Goal: Transaction & Acquisition: Obtain resource

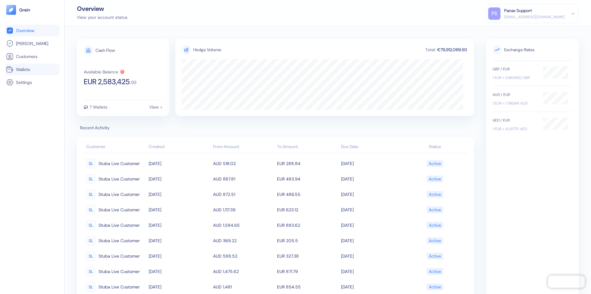
click at [32, 69] on link "Wallets" at bounding box center [32, 69] width 52 height 7
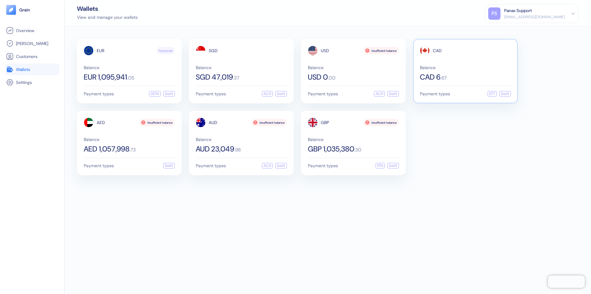
click at [437, 51] on span "CAD" at bounding box center [437, 50] width 9 height 4
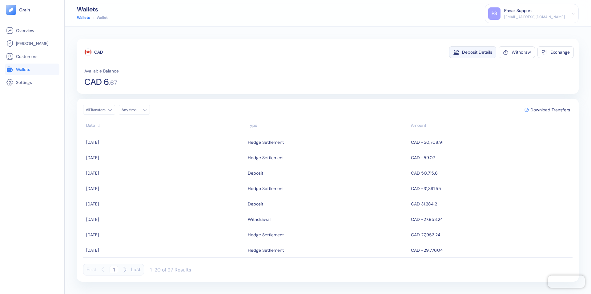
click at [477, 52] on div "Deposit Details" at bounding box center [477, 52] width 30 height 4
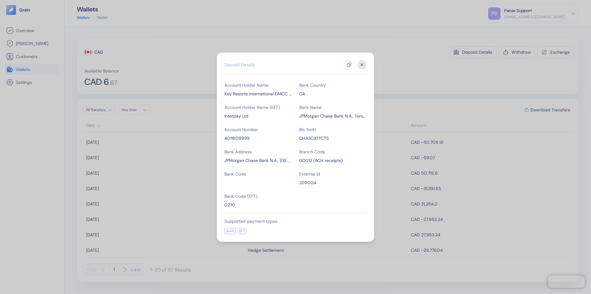
click at [349, 65] on icon "button" at bounding box center [349, 64] width 5 height 5
click at [362, 65] on icon "button" at bounding box center [362, 64] width 2 height 2
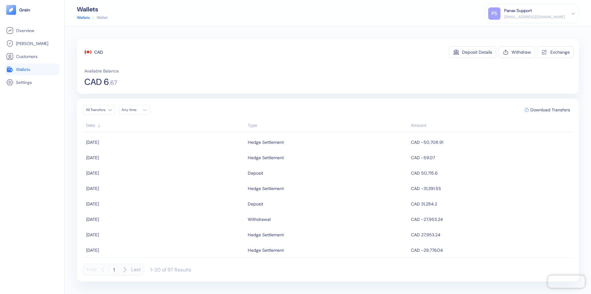
click at [136, 110] on div "Any time" at bounding box center [131, 109] width 18 height 5
click at [143, 159] on button "13" at bounding box center [142, 158] width 7 height 7
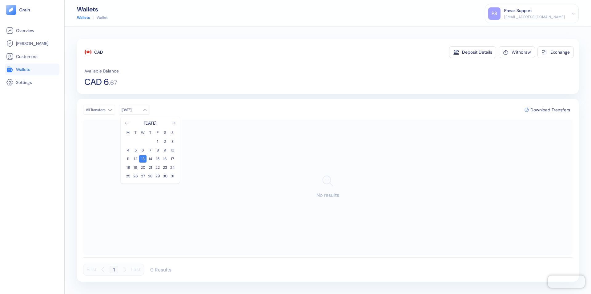
click at [127, 123] on icon "Go to previous month" at bounding box center [126, 123] width 3 height 2
click at [128, 159] on button "14" at bounding box center [127, 158] width 7 height 7
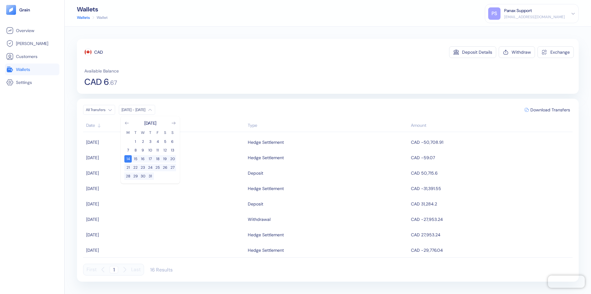
click at [99, 52] on div "CAD" at bounding box center [98, 52] width 9 height 6
click at [550, 110] on span "Download Transfers" at bounding box center [551, 109] width 40 height 4
click at [32, 69] on link "Wallets" at bounding box center [32, 69] width 52 height 7
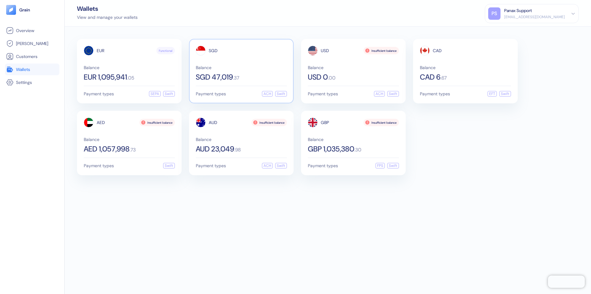
click at [213, 51] on span "SGD" at bounding box center [213, 50] width 9 height 4
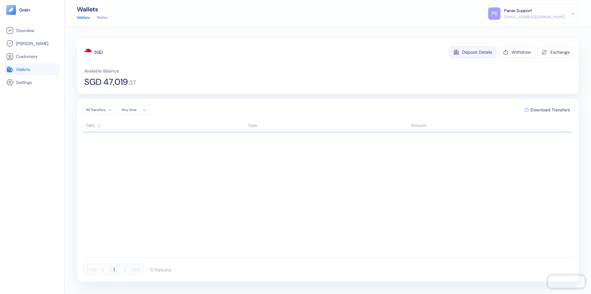
click at [477, 52] on div "Deposit Details" at bounding box center [477, 52] width 30 height 4
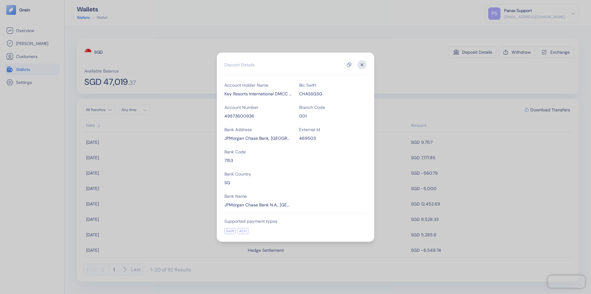
click at [349, 65] on icon "button" at bounding box center [349, 64] width 5 height 5
click at [362, 65] on icon "button" at bounding box center [362, 64] width 2 height 2
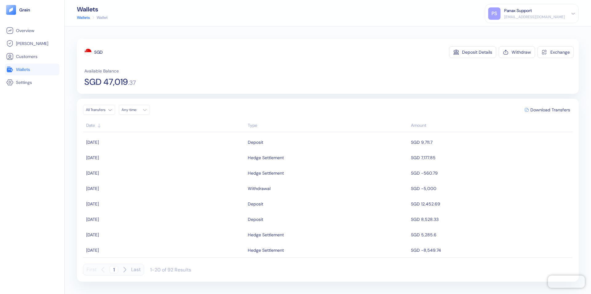
click at [136, 110] on div "Any time" at bounding box center [131, 109] width 18 height 5
click at [143, 159] on button "13" at bounding box center [142, 158] width 7 height 7
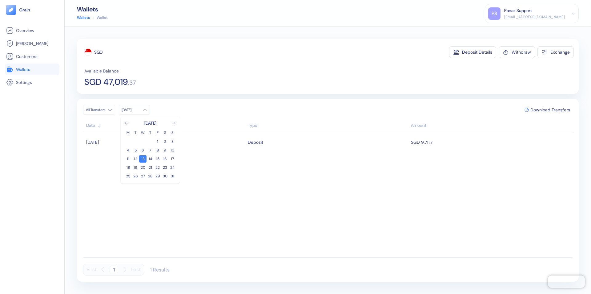
click at [127, 123] on icon "Go to previous month" at bounding box center [126, 123] width 3 height 2
click at [128, 159] on button "14" at bounding box center [127, 158] width 7 height 7
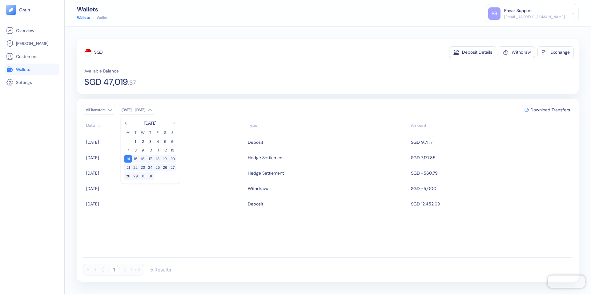
click at [99, 52] on div "SGD" at bounding box center [98, 52] width 8 height 6
click at [550, 110] on span "Download Transfers" at bounding box center [551, 109] width 40 height 4
click at [32, 69] on link "Wallets" at bounding box center [32, 69] width 52 height 7
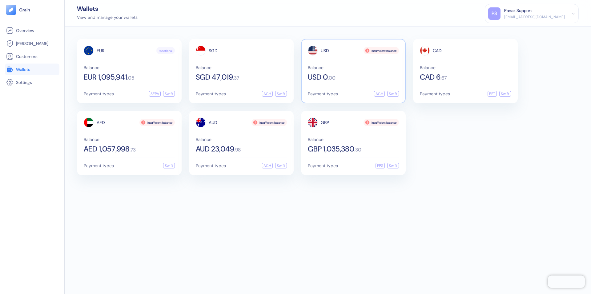
click at [325, 51] on span "USD" at bounding box center [325, 50] width 8 height 4
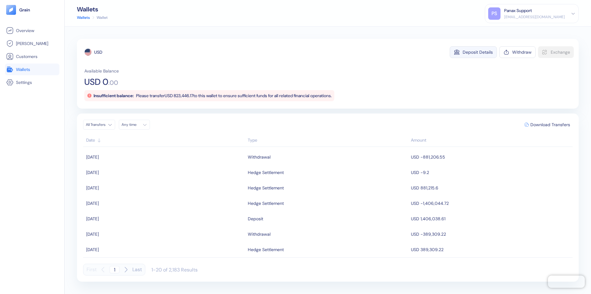
click at [478, 52] on div "Deposit Details" at bounding box center [478, 52] width 30 height 4
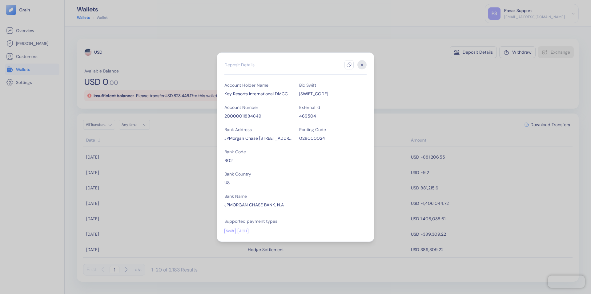
click at [349, 65] on icon "button" at bounding box center [349, 64] width 5 height 5
click at [362, 65] on icon "button" at bounding box center [362, 64] width 2 height 2
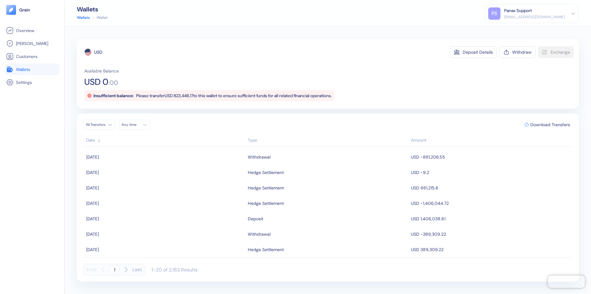
click at [136, 124] on div "Any time" at bounding box center [131, 124] width 18 height 5
click at [143, 173] on button "13" at bounding box center [142, 173] width 7 height 7
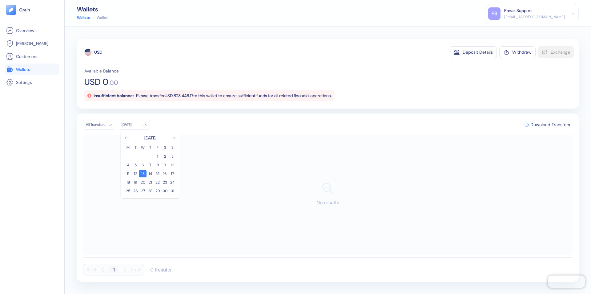
click at [127, 138] on icon "Go to previous month" at bounding box center [126, 137] width 3 height 2
click at [128, 173] on button "14" at bounding box center [127, 173] width 7 height 7
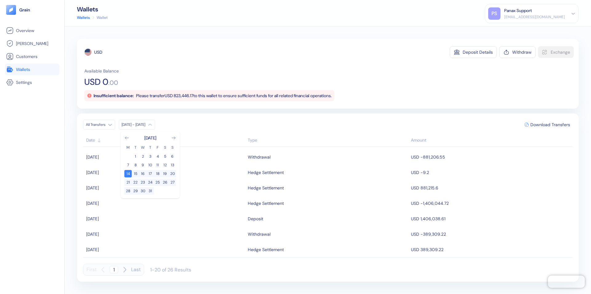
click at [98, 52] on div "USD" at bounding box center [98, 52] width 8 height 6
click at [550, 124] on span "Download Transfers" at bounding box center [551, 124] width 40 height 4
click at [32, 69] on link "Wallets" at bounding box center [32, 69] width 52 height 7
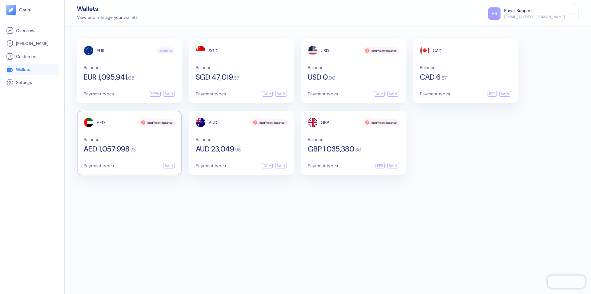
click at [101, 122] on span "AED" at bounding box center [101, 122] width 8 height 4
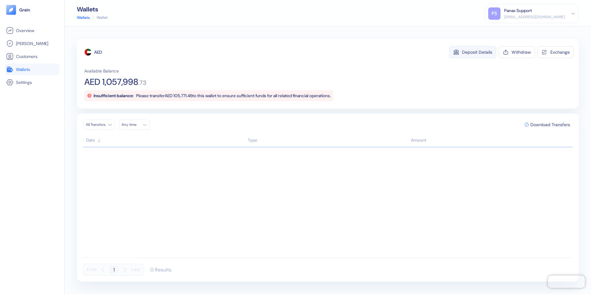
click at [477, 52] on div "Deposit Details" at bounding box center [477, 52] width 30 height 4
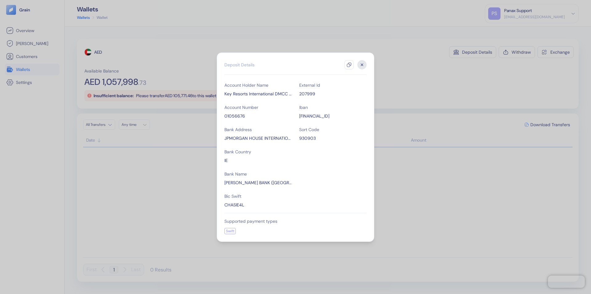
click at [349, 65] on icon "button" at bounding box center [349, 64] width 5 height 5
click at [362, 65] on icon "button" at bounding box center [362, 64] width 2 height 2
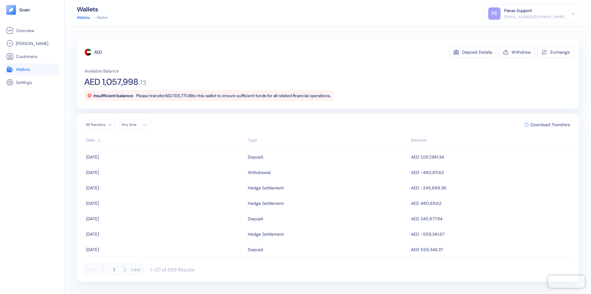
click at [136, 124] on div "Any time" at bounding box center [131, 124] width 18 height 5
click at [143, 173] on button "13" at bounding box center [142, 173] width 7 height 7
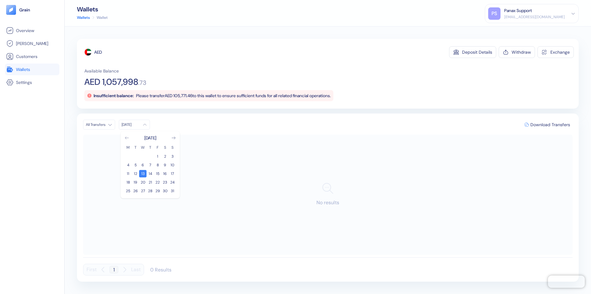
click at [127, 138] on icon "Go to previous month" at bounding box center [126, 137] width 3 height 2
click at [128, 173] on button "14" at bounding box center [127, 173] width 7 height 7
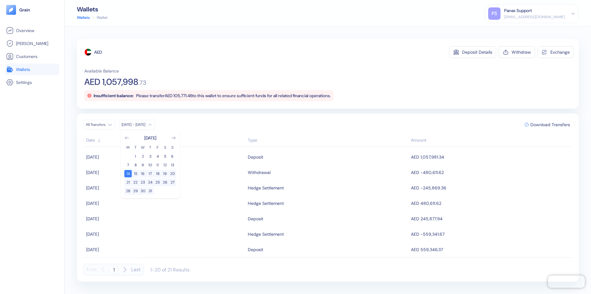
click at [98, 52] on div "AED" at bounding box center [98, 52] width 8 height 6
click at [550, 124] on span "Download Transfers" at bounding box center [551, 124] width 40 height 4
click at [32, 69] on link "Wallets" at bounding box center [32, 69] width 52 height 7
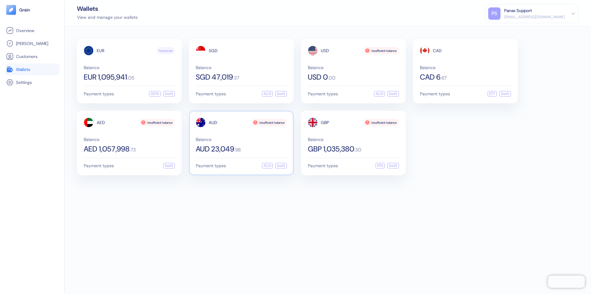
click at [213, 122] on span "AUD" at bounding box center [213, 122] width 9 height 4
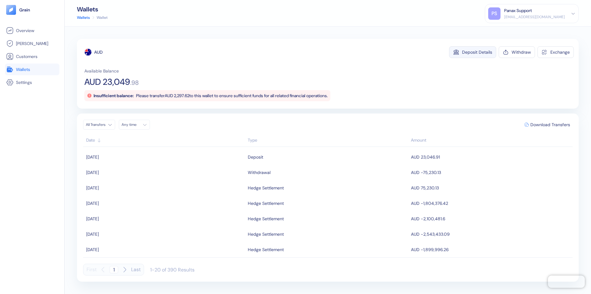
click at [477, 52] on div "Deposit Details" at bounding box center [477, 52] width 30 height 4
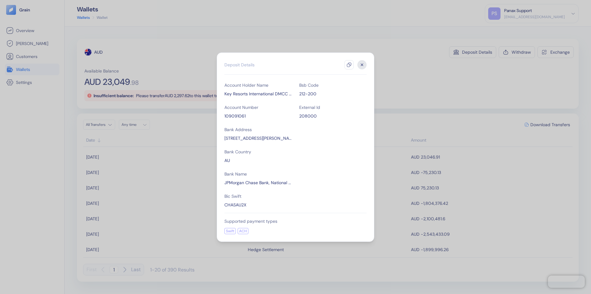
click at [349, 65] on icon "button" at bounding box center [349, 64] width 5 height 5
click at [362, 65] on icon "button" at bounding box center [362, 64] width 2 height 2
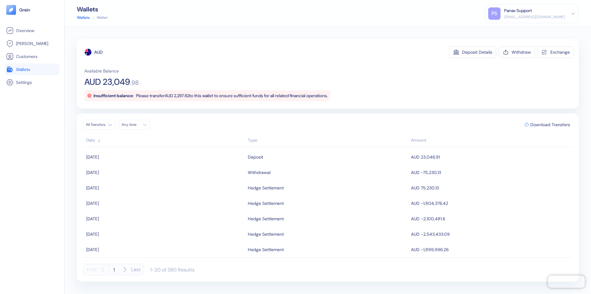
click at [136, 124] on div "Any time" at bounding box center [131, 124] width 18 height 5
click at [143, 173] on button "13" at bounding box center [142, 173] width 7 height 7
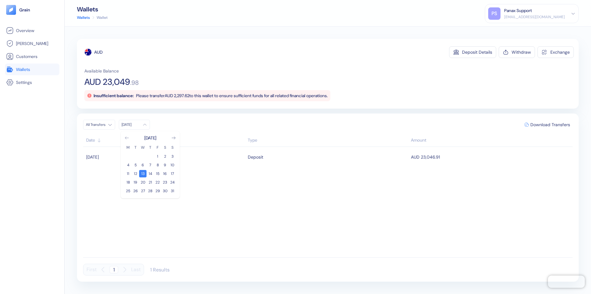
click at [127, 138] on icon "Go to previous month" at bounding box center [126, 137] width 3 height 2
click at [128, 173] on button "14" at bounding box center [127, 173] width 7 height 7
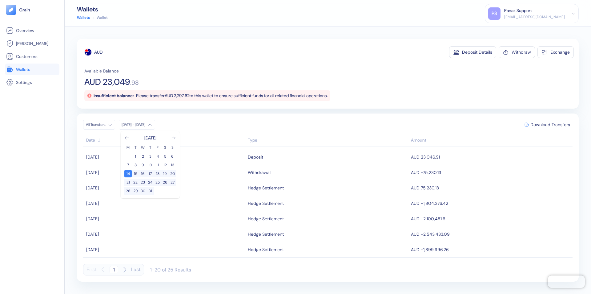
click at [99, 52] on div "AUD" at bounding box center [98, 52] width 8 height 6
click at [550, 124] on span "Download Transfers" at bounding box center [551, 124] width 40 height 4
click at [32, 69] on link "Wallets" at bounding box center [32, 69] width 52 height 7
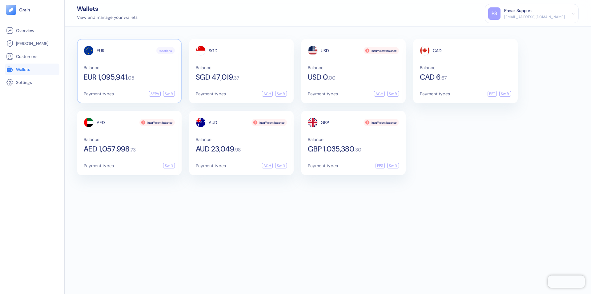
click at [100, 51] on span "EUR" at bounding box center [101, 50] width 8 height 4
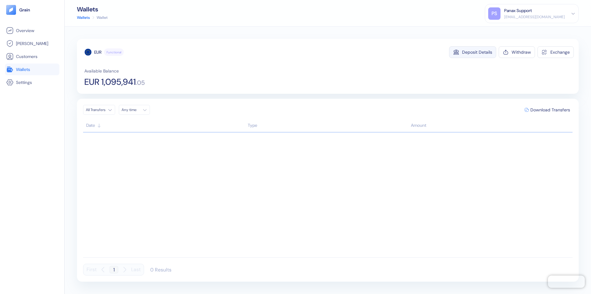
click at [477, 52] on div "Deposit Details" at bounding box center [477, 52] width 30 height 4
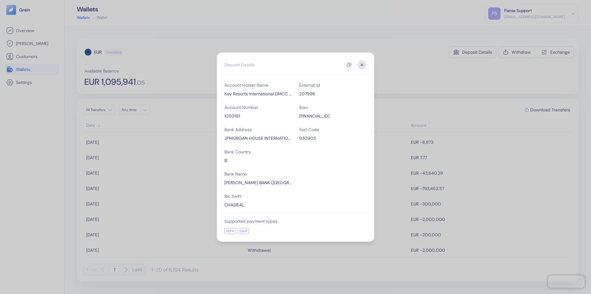
click at [349, 65] on icon "button" at bounding box center [349, 64] width 5 height 5
click at [362, 65] on icon "button" at bounding box center [362, 64] width 2 height 2
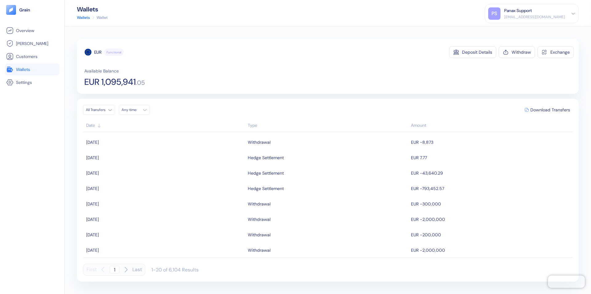
click at [136, 110] on div "Any time" at bounding box center [131, 109] width 18 height 5
click at [143, 159] on button "13" at bounding box center [142, 158] width 7 height 7
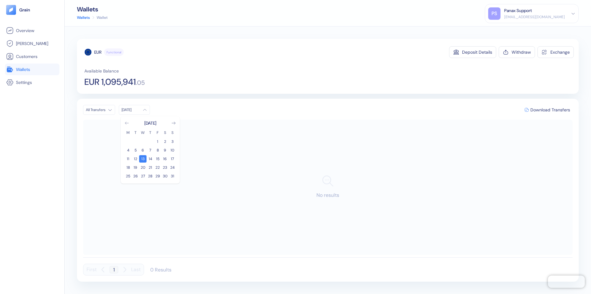
click at [127, 123] on icon "Go to previous month" at bounding box center [126, 123] width 3 height 2
click at [128, 159] on button "14" at bounding box center [127, 158] width 7 height 7
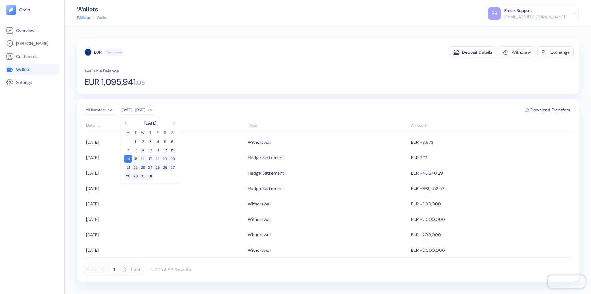
click at [98, 52] on div "EUR" at bounding box center [97, 52] width 7 height 6
click at [550, 110] on span "Download Transfers" at bounding box center [551, 109] width 40 height 4
click at [32, 69] on link "Wallets" at bounding box center [32, 69] width 52 height 7
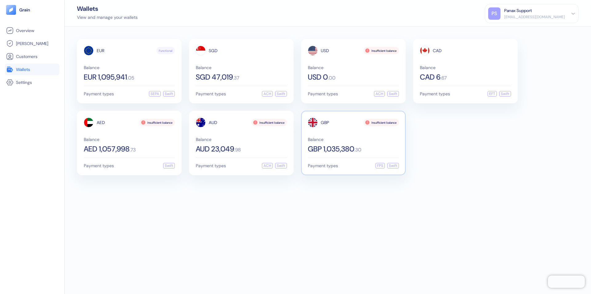
click at [325, 122] on span "GBP" at bounding box center [325, 122] width 8 height 4
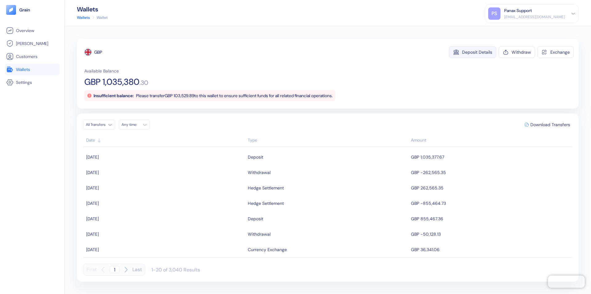
click at [477, 52] on div "Deposit Details" at bounding box center [477, 52] width 30 height 4
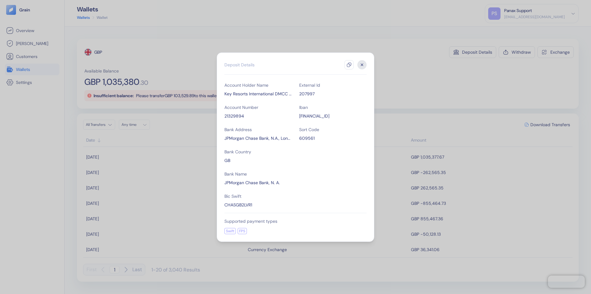
click at [349, 65] on icon "button" at bounding box center [349, 64] width 5 height 5
click at [362, 65] on icon "button" at bounding box center [362, 64] width 2 height 2
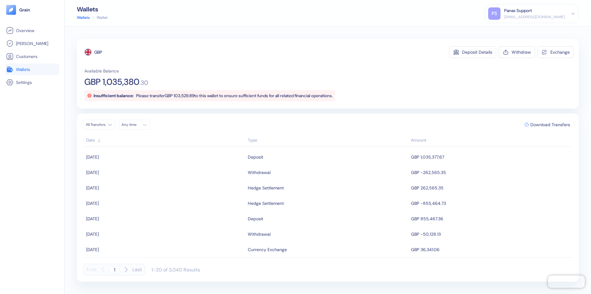
click at [136, 124] on div "Any time" at bounding box center [131, 124] width 18 height 5
click at [143, 173] on button "13" at bounding box center [142, 173] width 7 height 7
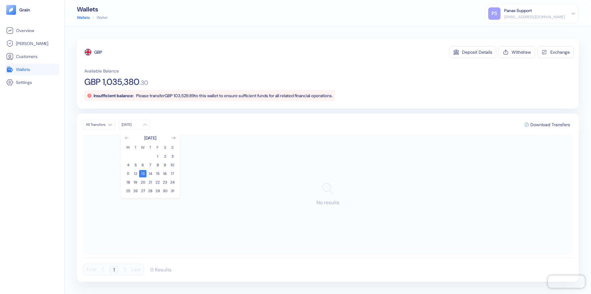
click at [127, 138] on icon "Go to previous month" at bounding box center [126, 137] width 3 height 2
click at [128, 173] on button "14" at bounding box center [127, 173] width 7 height 7
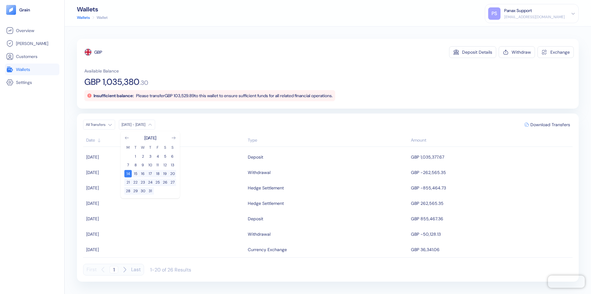
click at [99, 52] on div "GBP" at bounding box center [98, 52] width 8 height 6
click at [550, 124] on span "Download Transfers" at bounding box center [551, 124] width 40 height 4
click at [532, 14] on div "Panax Support" at bounding box center [519, 10] width 28 height 6
click at [513, 30] on div "Sign Out" at bounding box center [505, 30] width 17 height 6
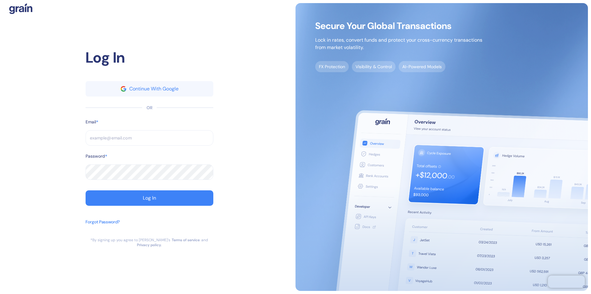
click at [149, 140] on input "text" at bounding box center [150, 137] width 128 height 15
type input "[EMAIL_ADDRESS][DOMAIN_NAME]"
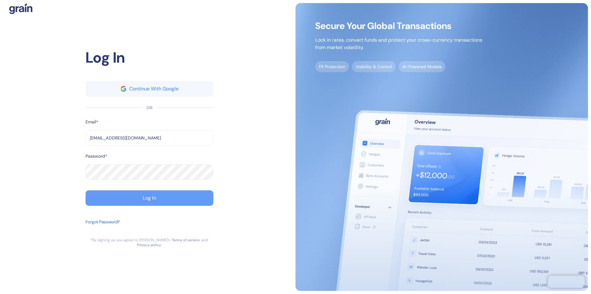
click at [149, 200] on div "Log In" at bounding box center [149, 197] width 13 height 5
